Goal: Information Seeking & Learning: Check status

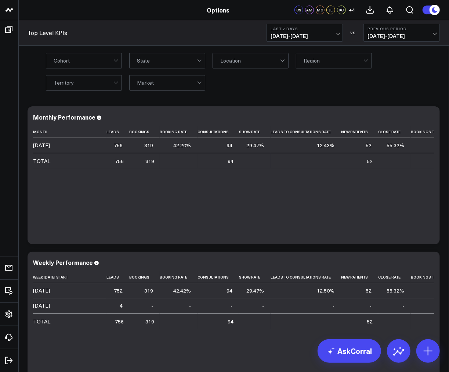
click at [270, 62] on div at bounding box center [250, 60] width 60 height 15
click at [243, 63] on div at bounding box center [250, 60] width 60 height 15
click at [339, 60] on div at bounding box center [334, 60] width 60 height 15
click at [259, 92] on div "Cohort State Location Region Territory Market" at bounding box center [233, 71] width 431 height 51
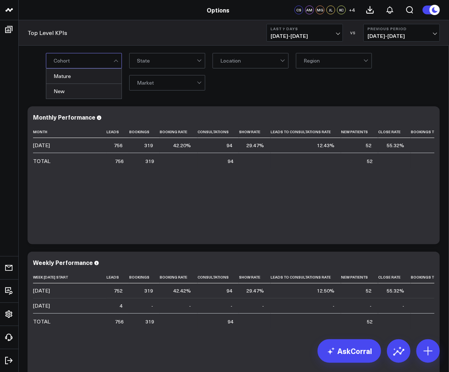
click at [95, 67] on div at bounding box center [84, 60] width 60 height 15
click at [295, 87] on div "2 results available. Use Up and Down to choose options, press Enter to select t…" at bounding box center [243, 71] width 394 height 37
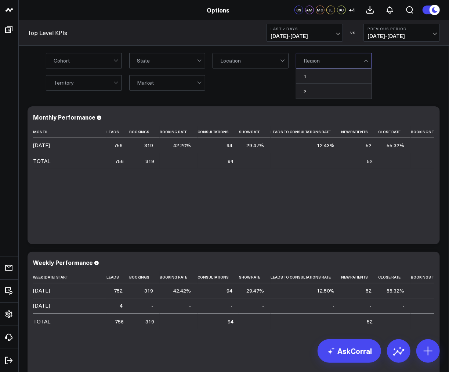
click at [368, 58] on div at bounding box center [367, 60] width 6 height 15
click at [65, 60] on div at bounding box center [84, 60] width 60 height 15
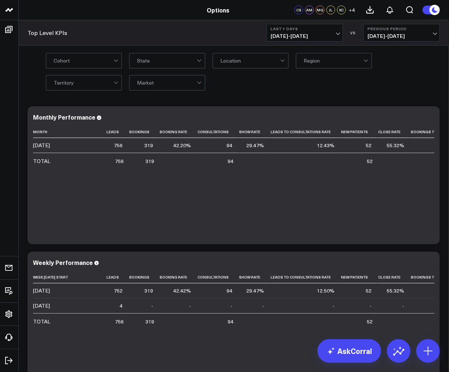
drag, startPoint x: 266, startPoint y: 88, endPoint x: 104, endPoint y: 88, distance: 161.3
click at [258, 87] on div "Cohort State Location Region Territory Market" at bounding box center [243, 71] width 394 height 37
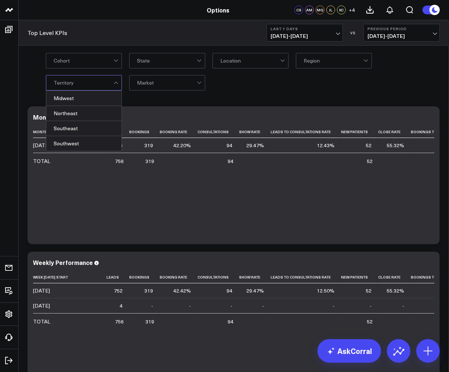
click at [82, 85] on div at bounding box center [84, 82] width 60 height 15
click at [240, 83] on div "Cohort State Location Region 4 results available. Use Up and Down to choose opt…" at bounding box center [243, 71] width 394 height 37
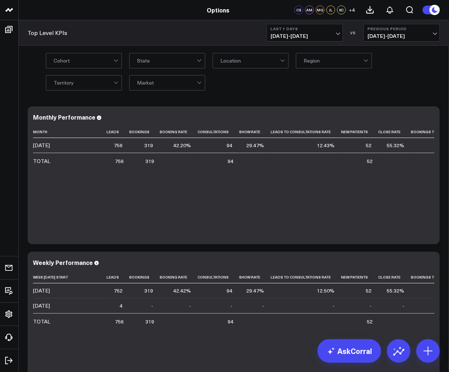
click at [164, 60] on div at bounding box center [167, 60] width 60 height 15
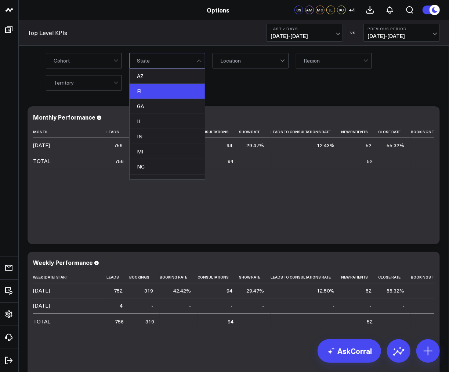
click at [153, 91] on div "FL" at bounding box center [167, 91] width 75 height 15
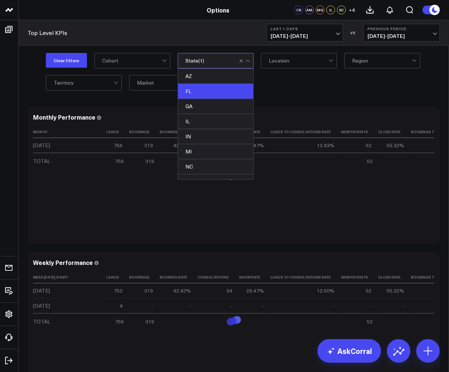
click at [326, 94] on div "Clear Filters Cohort option FL, selected. 9 results available. Use Up and Down …" at bounding box center [233, 71] width 431 height 51
click at [327, 28] on b "Last 7 Days" at bounding box center [305, 28] width 68 height 4
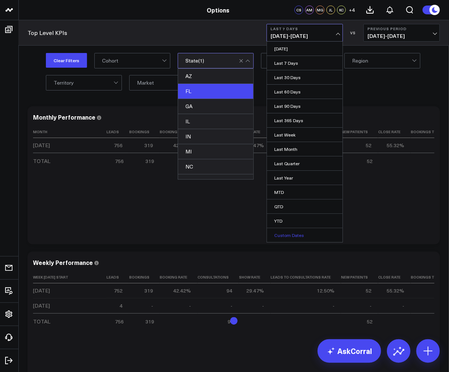
click at [287, 233] on link "Custom Dates" at bounding box center [305, 235] width 76 height 14
select select "7"
select select "2025"
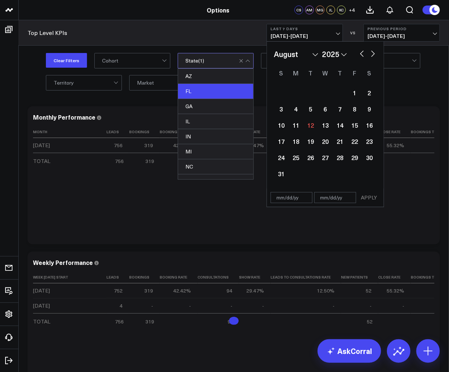
click at [341, 54] on select "2026 2025 2024 2023 2022 2021 2020 2019 2018 2017 2016 2015 2014 2013 2012 2011…" at bounding box center [334, 54] width 25 height 11
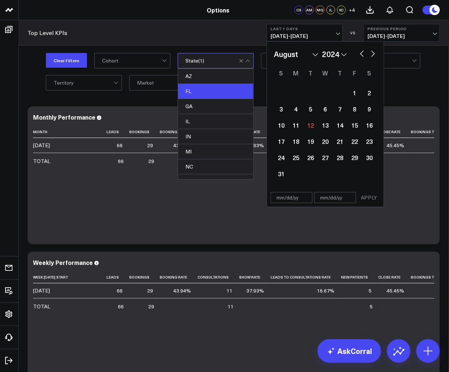
select select "7"
select select "2024"
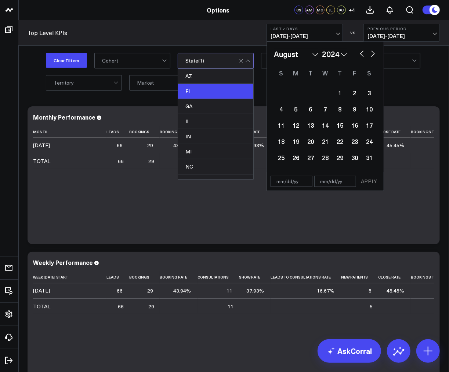
click at [361, 53] on button "button" at bounding box center [362, 53] width 7 height 9
select select "6"
select select "2024"
click at [292, 87] on div "1" at bounding box center [296, 92] width 15 height 15
type input "[DATE]"
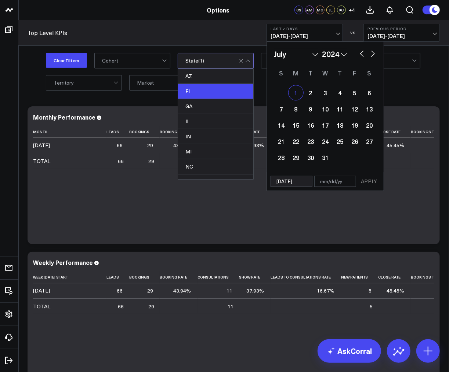
select select "6"
select select "2024"
click at [377, 53] on button "button" at bounding box center [373, 53] width 7 height 9
select select "7"
select select "2024"
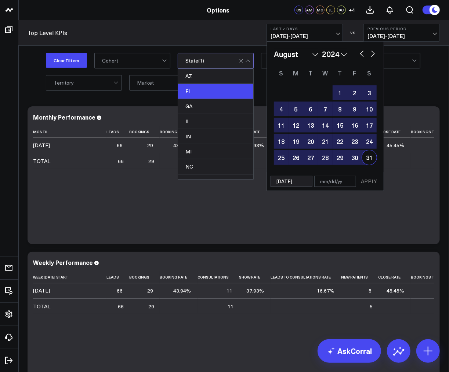
click at [366, 157] on div "31" at bounding box center [369, 157] width 15 height 15
type input "[DATE]"
select select "7"
select select "2024"
click at [369, 181] on button "APPLY" at bounding box center [369, 181] width 22 height 11
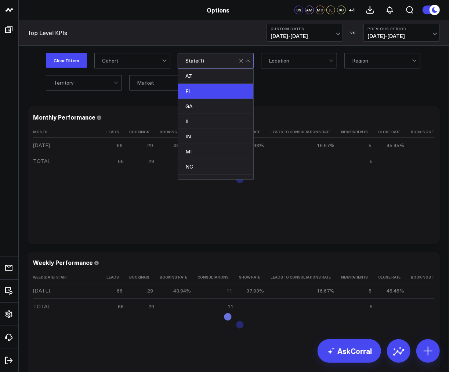
click at [380, 89] on div "Clear Filters Cohort option FL, selected. 9 results available. Use Up and Down …" at bounding box center [243, 71] width 394 height 37
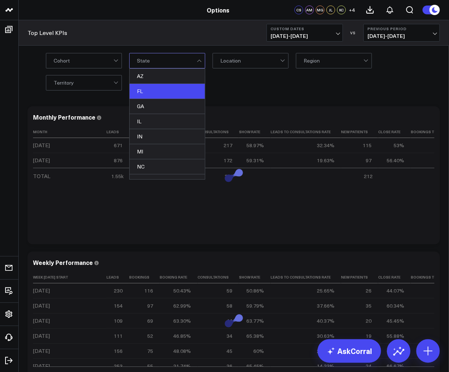
click at [159, 89] on div "FL" at bounding box center [167, 91] width 75 height 15
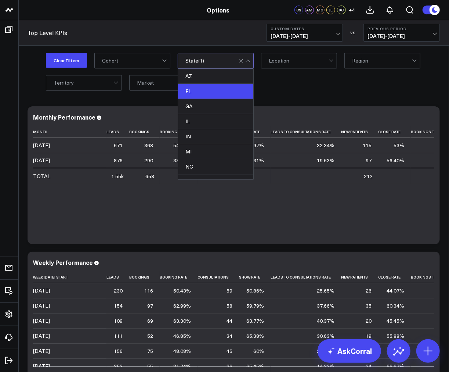
click at [429, 76] on div "Clear Filters Cohort option FL, selected. 9 results available. Use Up and Down …" at bounding box center [243, 71] width 394 height 37
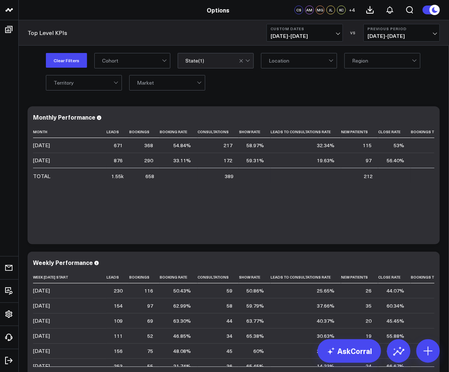
click at [248, 60] on div at bounding box center [245, 60] width 12 height 15
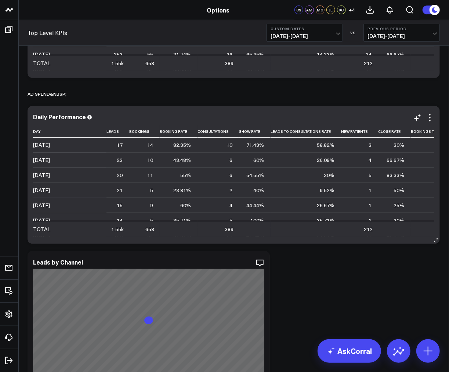
scroll to position [313, 0]
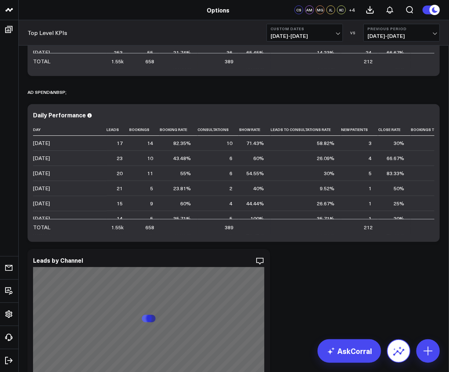
click at [401, 350] on icon at bounding box center [399, 351] width 12 height 12
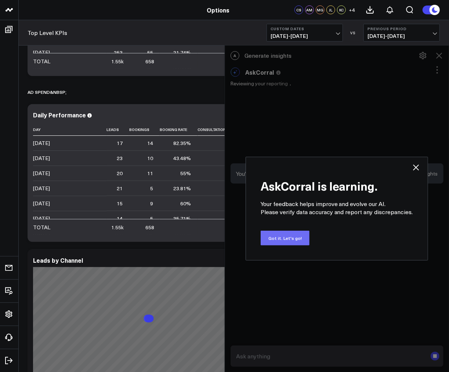
click at [284, 243] on button "Got it. Let's go!" at bounding box center [285, 237] width 49 height 15
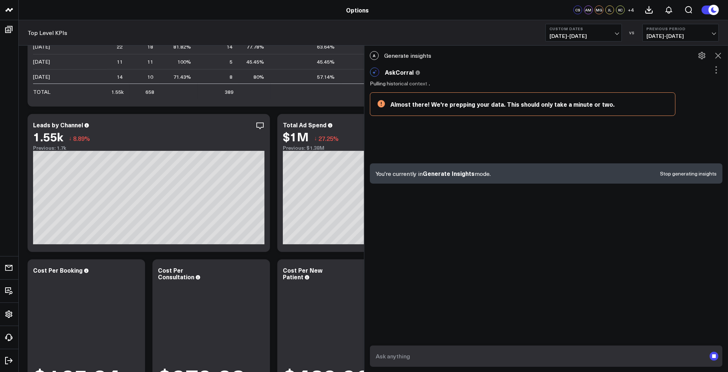
scroll to position [399, 0]
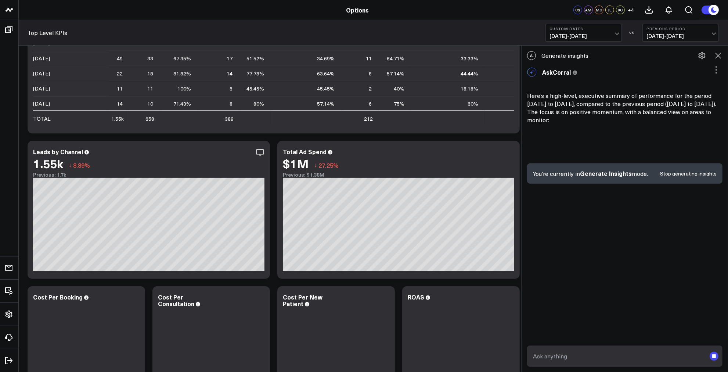
drag, startPoint x: 367, startPoint y: 164, endPoint x: 525, endPoint y: 166, distance: 157.3
click at [449, 166] on div at bounding box center [522, 208] width 4 height 326
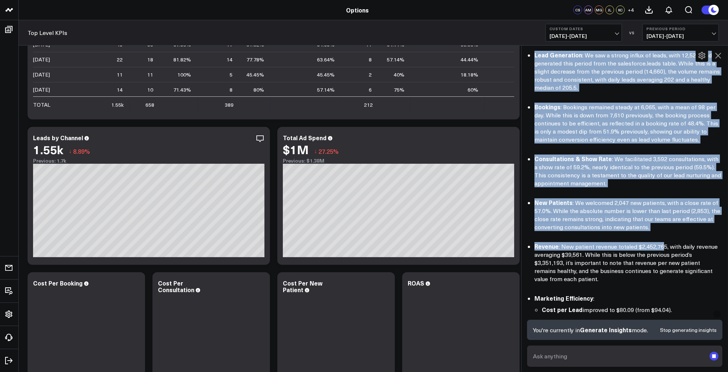
scroll to position [163, 0]
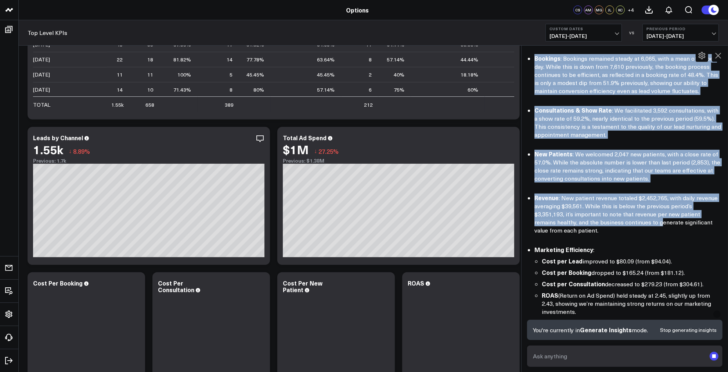
drag, startPoint x: 530, startPoint y: 96, endPoint x: 668, endPoint y: 215, distance: 182.9
click at [449, 217] on div "AskCorral This feature is experimental, yet powerful. Always check your answers…" at bounding box center [625, 303] width 207 height 806
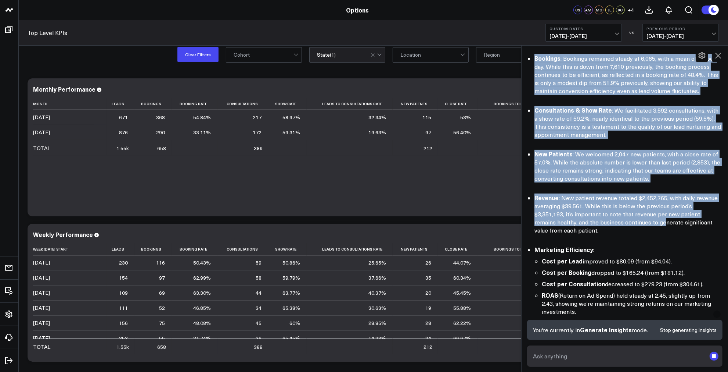
scroll to position [0, 0]
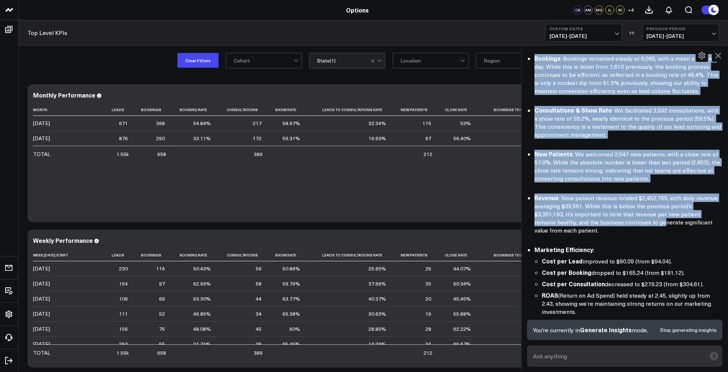
drag, startPoint x: 546, startPoint y: 71, endPoint x: 545, endPoint y: 66, distance: 4.5
click at [449, 71] on li "Bookings : Bookings remained steady at 6,065, with a mean of 98 per day. While …" at bounding box center [629, 74] width 188 height 41
click at [449, 58] on strong "Bookings" at bounding box center [548, 58] width 26 height 8
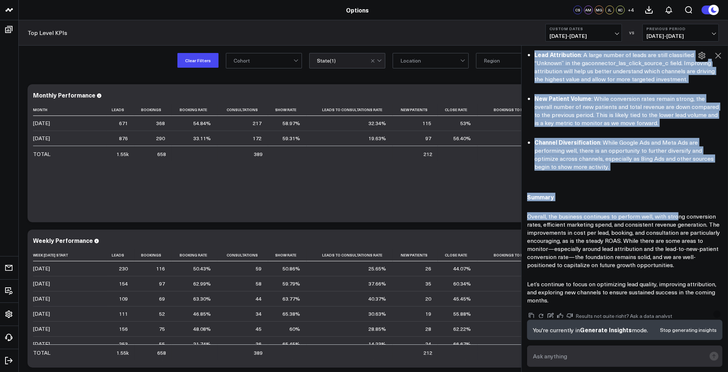
scroll to position [587, 0]
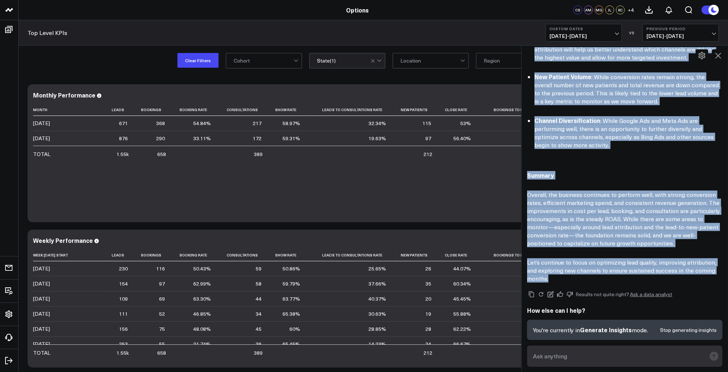
drag, startPoint x: 539, startPoint y: 56, endPoint x: 599, endPoint y: 269, distance: 221.5
copy div "Loremips : Dolorsit ametcons adipis el 5,505, sedd e temp in 73 utl etd. Magna …"
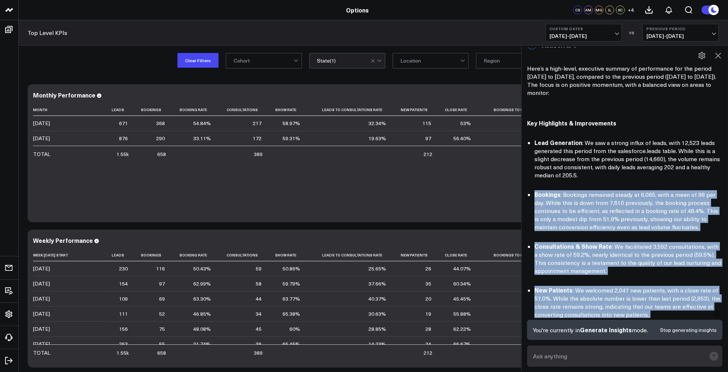
scroll to position [0, 0]
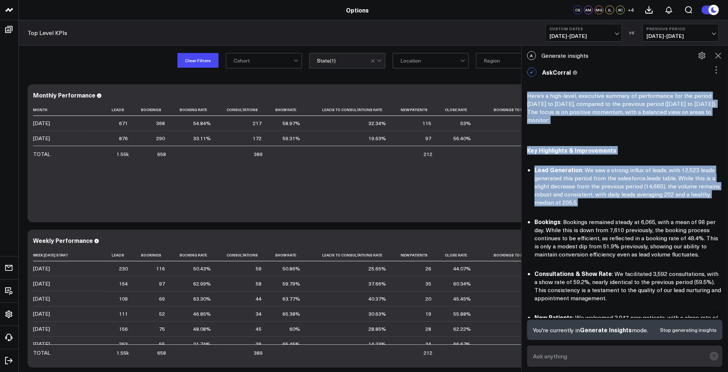
click at [449, 94] on p "Here’s a high-level, executive summary of performance for the period [DATE] to …" at bounding box center [624, 108] width 195 height 32
copy div "Here’s a high-level, executive summary of performance for the period [DATE] to …"
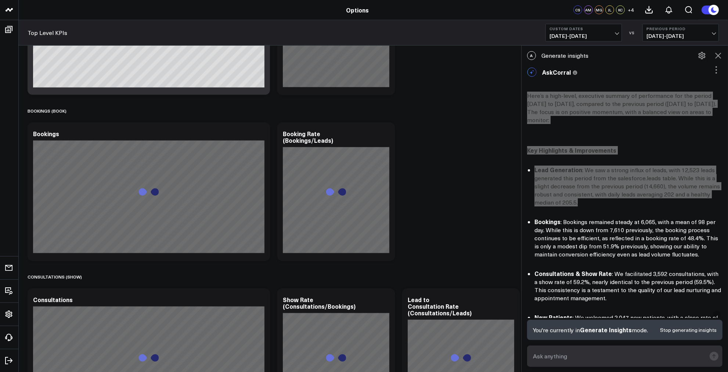
scroll to position [326, 0]
